Goal: Navigation & Orientation: Understand site structure

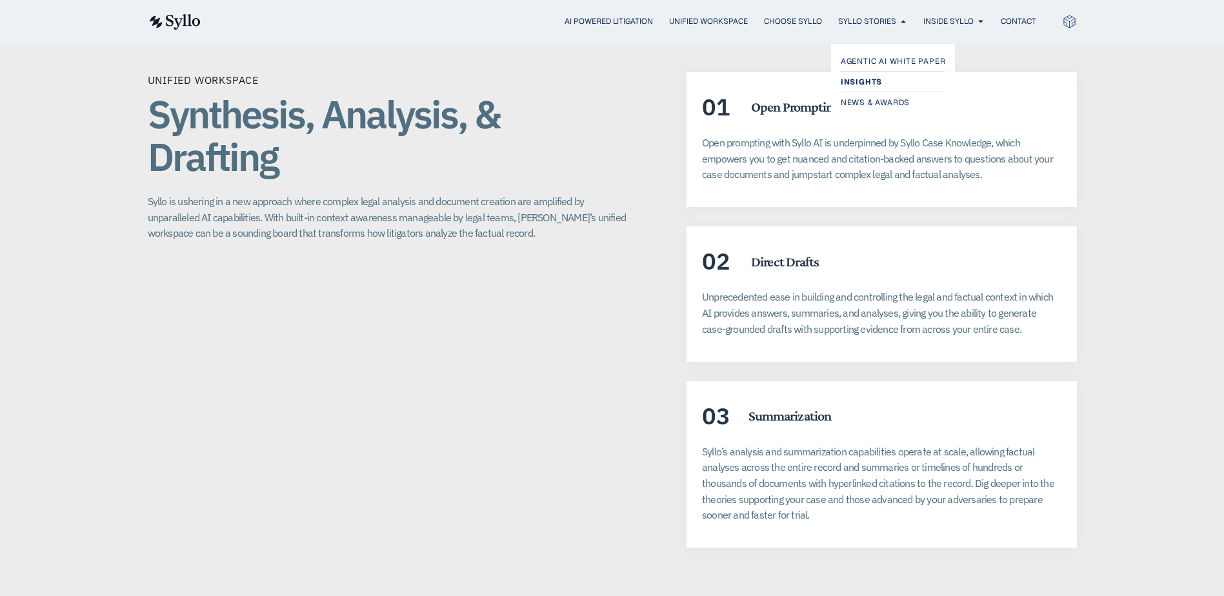
click at [878, 80] on span "Insights" at bounding box center [860, 81] width 41 height 15
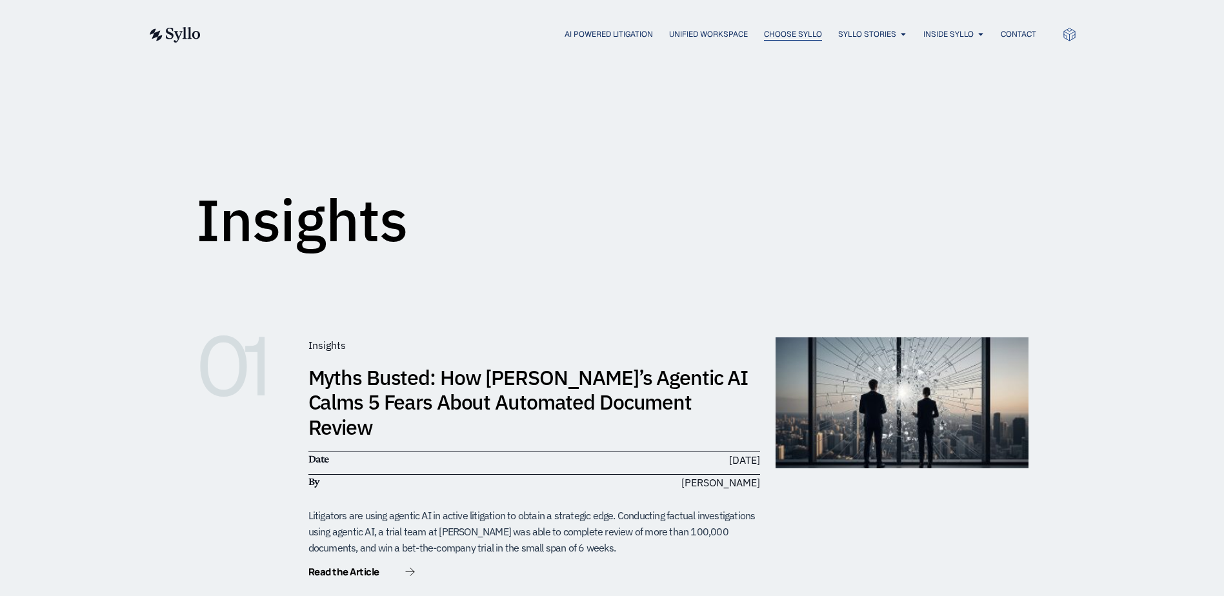
click at [764, 31] on span "Choose Syllo" at bounding box center [793, 34] width 58 height 12
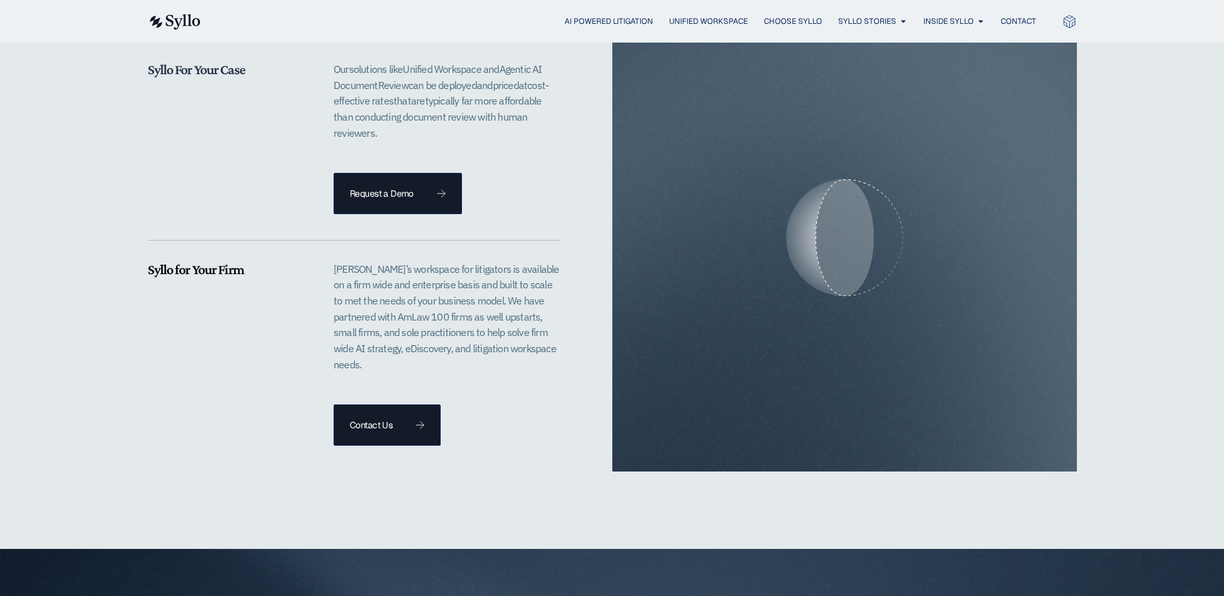
scroll to position [3057, 0]
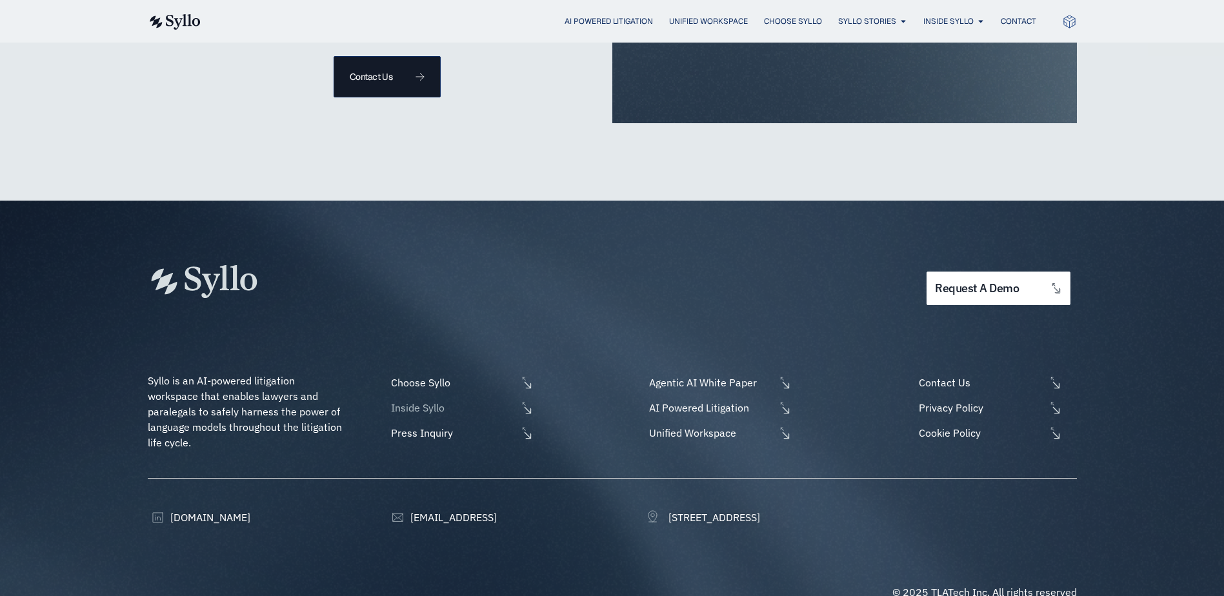
click at [433, 400] on span "Inside Syllo" at bounding box center [452, 407] width 129 height 15
